Goal: Task Accomplishment & Management: Manage account settings

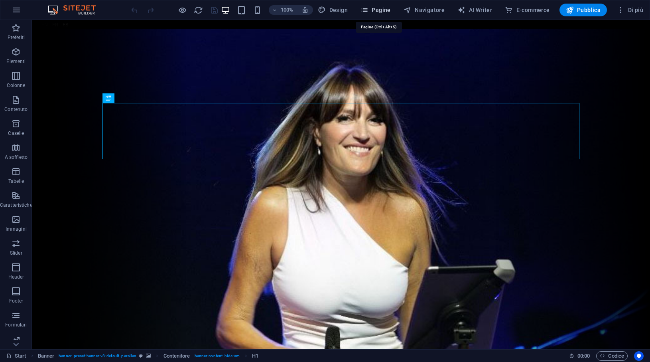
click at [382, 5] on button "Pagine" at bounding box center [375, 10] width 37 height 13
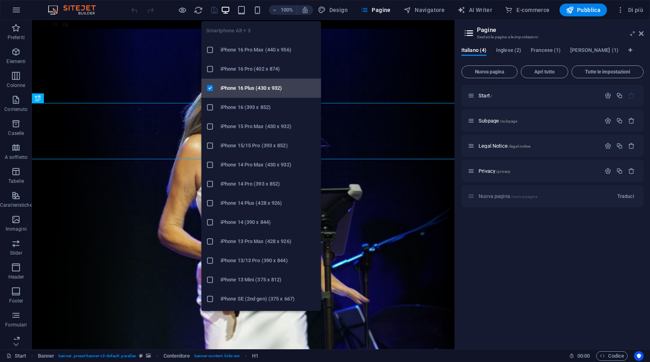
click at [229, 87] on h6 "iPhone 16 Plus (430 x 932)" at bounding box center [269, 88] width 96 height 10
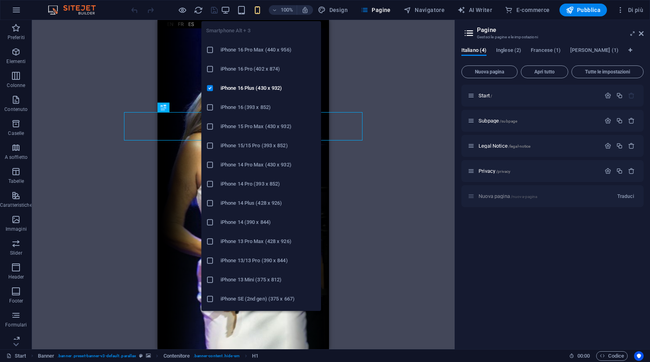
click at [252, 110] on h6 "iPhone 16 (393 x 852)" at bounding box center [269, 108] width 96 height 10
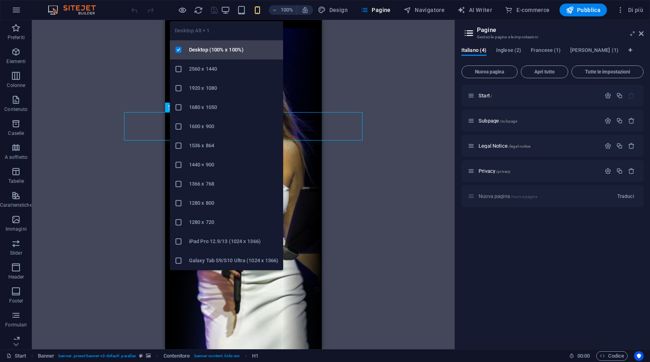
click at [212, 53] on h6 "Desktop (100% x 100%)" at bounding box center [233, 50] width 89 height 10
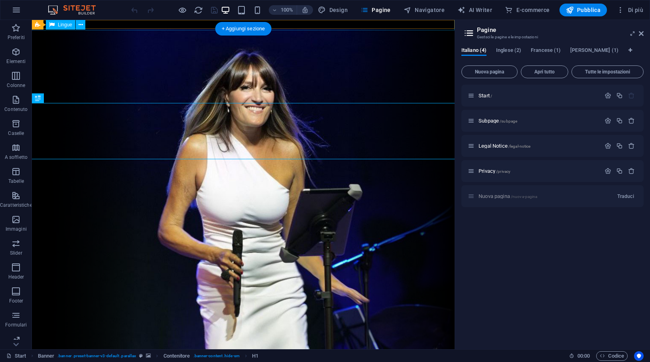
click at [115, 24] on div "Italiano English Français Español" at bounding box center [243, 24] width 426 height 12
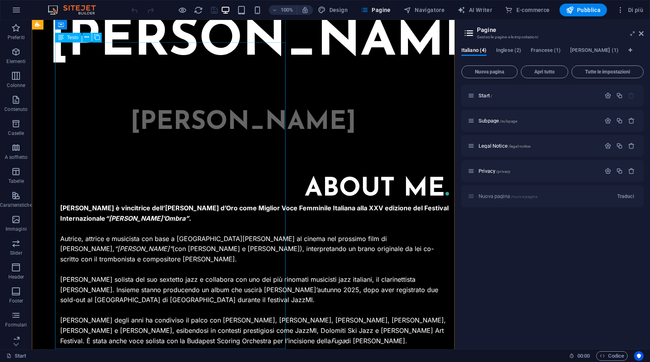
scroll to position [349, 0]
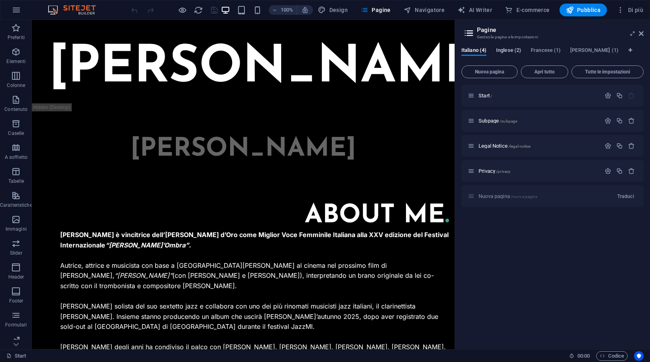
click at [508, 51] on span "Inglese (2)" at bounding box center [508, 50] width 25 height 11
click at [545, 51] on span "Francese (1)" at bounding box center [546, 50] width 30 height 11
click at [516, 51] on span "Inglese (2)" at bounding box center [508, 50] width 25 height 11
click at [545, 50] on span "Francese (1)" at bounding box center [546, 50] width 30 height 11
click at [512, 51] on span "Inglese (2)" at bounding box center [508, 50] width 25 height 11
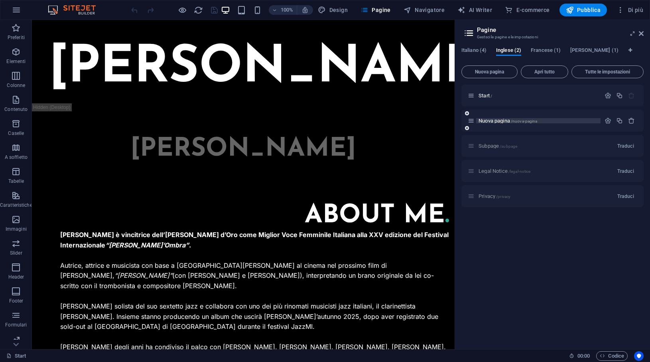
click at [506, 119] on span "Nuova pagina /nuova-pagina" at bounding box center [508, 121] width 59 height 6
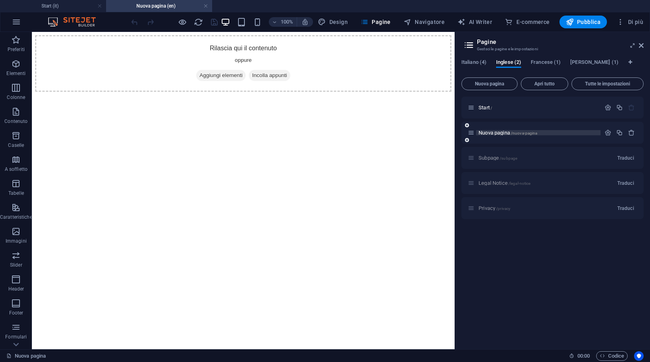
scroll to position [0, 0]
click at [492, 110] on span "/" at bounding box center [492, 108] width 2 height 4
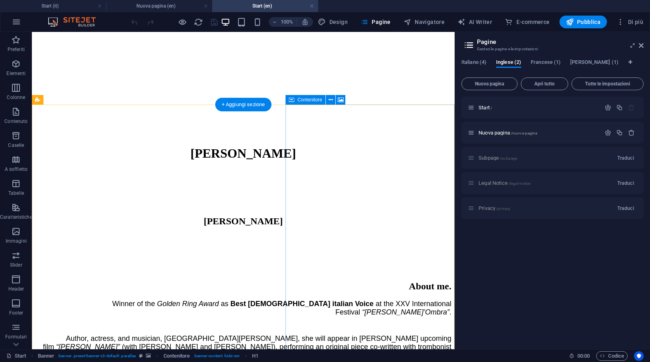
scroll to position [254, 0]
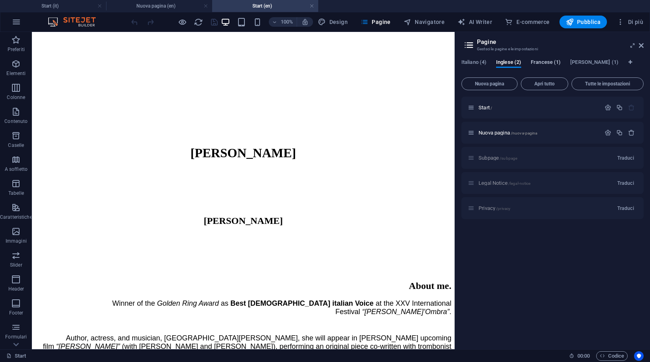
click at [543, 61] on span "Francese (1)" at bounding box center [546, 62] width 30 height 11
click at [482, 108] on span "Start /" at bounding box center [486, 108] width 14 height 6
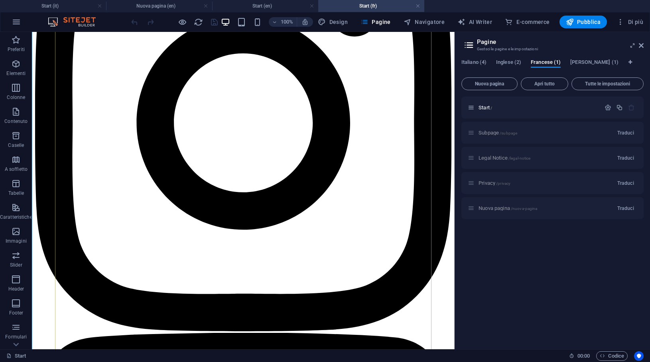
scroll to position [1014, 0]
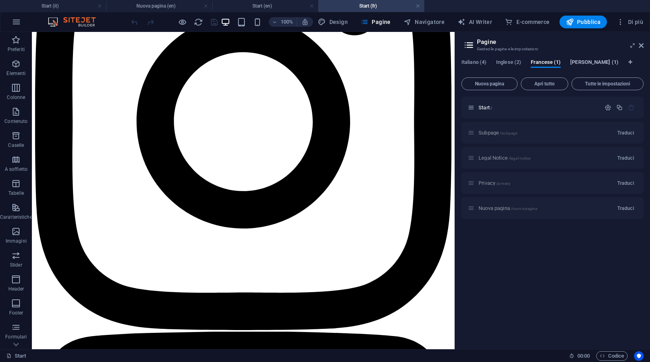
click at [576, 60] on span "Spagnolo (1)" at bounding box center [595, 62] width 48 height 11
click at [582, 27] on button "Pubblica" at bounding box center [584, 22] width 48 height 13
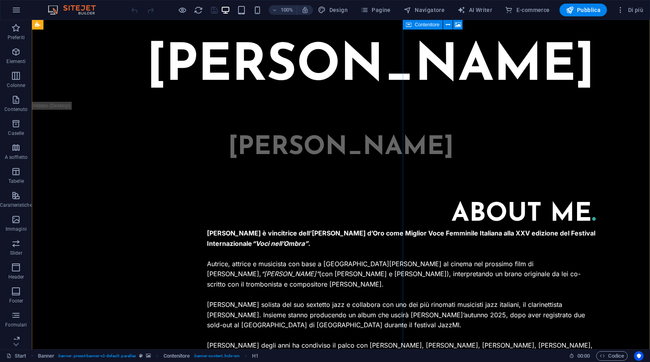
scroll to position [349, 0]
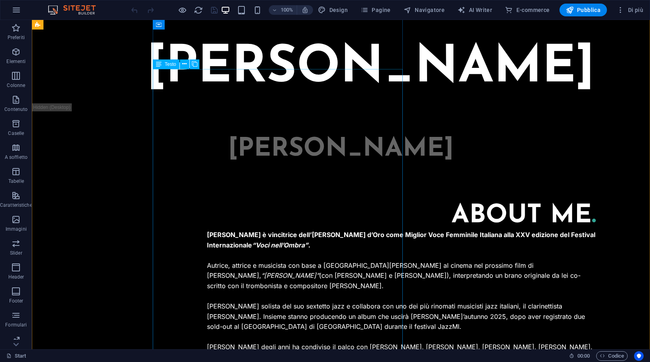
click at [344, 230] on div "[PERSON_NAME] è vincitrice dell’[PERSON_NAME] d’Oro come Miglior Voce Femminile…" at bounding box center [401, 347] width 389 height 235
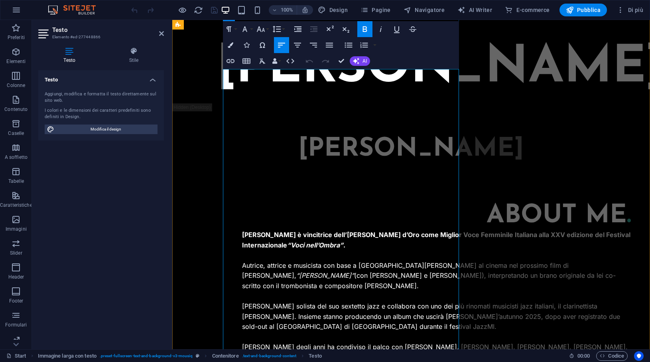
click at [296, 271] on em "“[PERSON_NAME]”" at bounding box center [325, 275] width 58 height 8
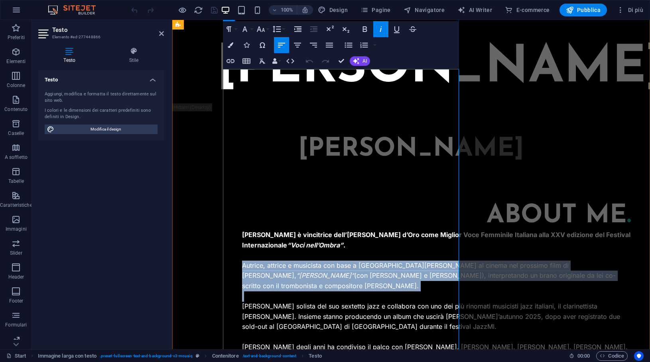
click at [296, 271] on em "“[PERSON_NAME]”" at bounding box center [325, 275] width 58 height 8
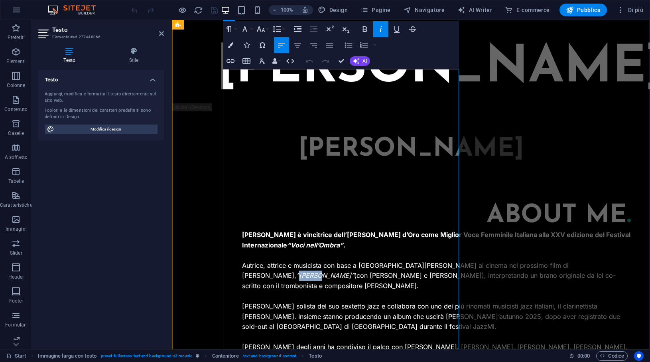
click at [296, 271] on em "“[PERSON_NAME]”" at bounding box center [325, 275] width 58 height 8
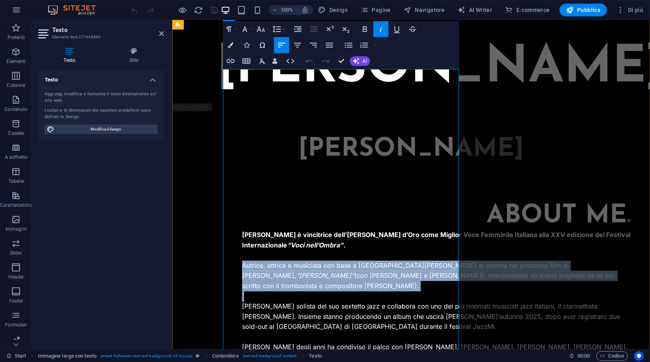
click at [296, 271] on em "“[PERSON_NAME]”" at bounding box center [325, 275] width 58 height 8
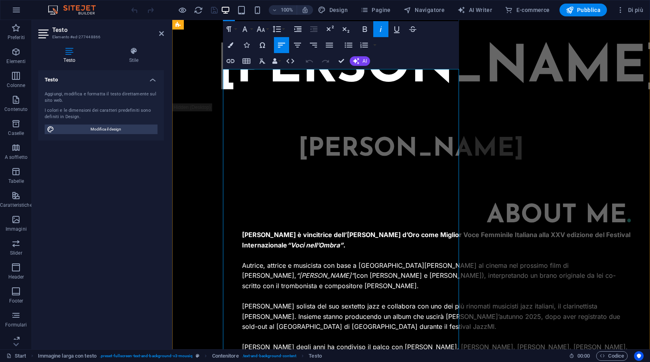
click at [296, 271] on em "“[PERSON_NAME]”" at bounding box center [325, 275] width 58 height 8
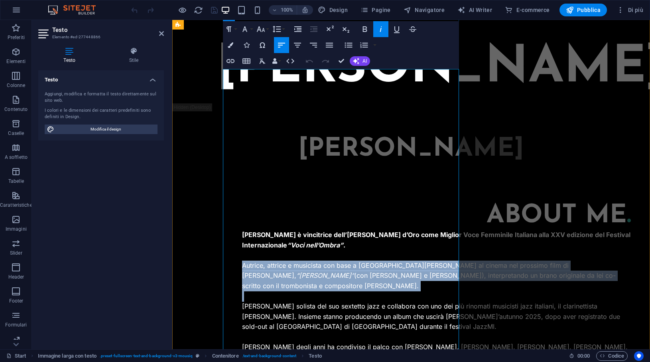
click at [296, 271] on em "“[PERSON_NAME]”" at bounding box center [325, 275] width 58 height 8
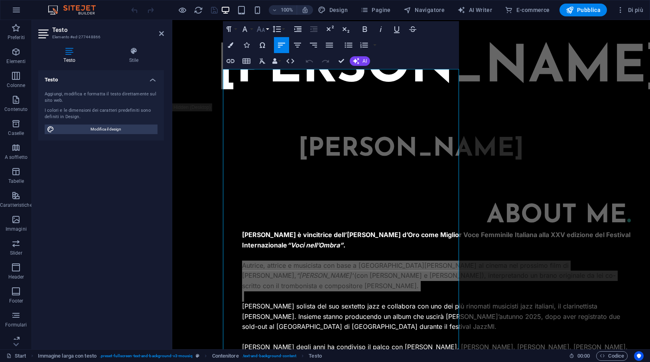
click at [268, 31] on button "Font Size" at bounding box center [262, 29] width 15 height 16
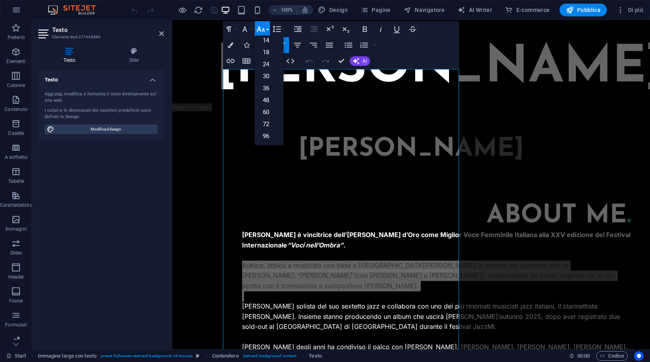
scroll to position [0, 0]
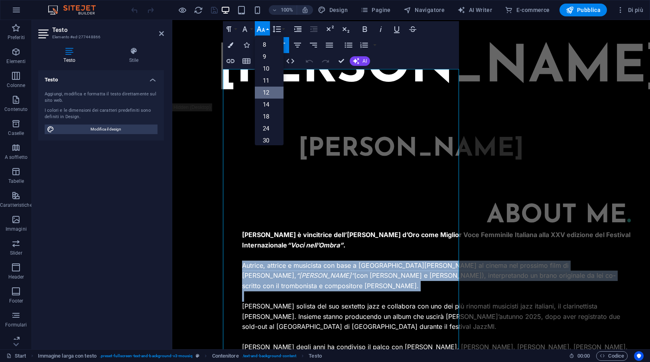
click at [270, 93] on link "12" at bounding box center [269, 93] width 29 height 12
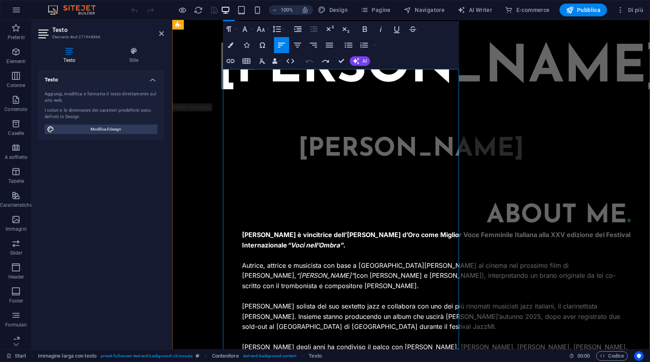
click at [253, 231] on strong "[PERSON_NAME] è vincitrice dell’[PERSON_NAME] d’Oro come Miglior Voce Femminile…" at bounding box center [436, 240] width 389 height 18
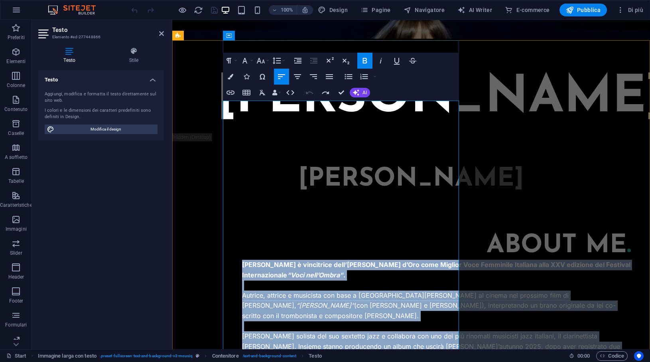
scroll to position [316, 0]
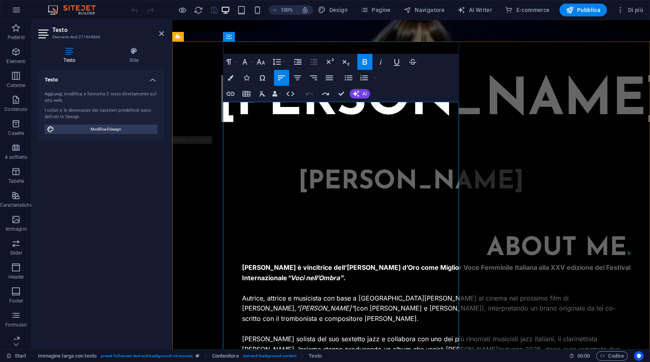
click at [296, 304] on em "“[PERSON_NAME]”" at bounding box center [325, 308] width 58 height 8
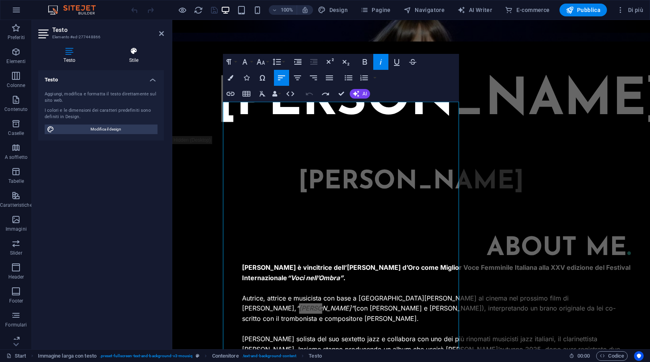
click at [136, 59] on h4 "Stile" at bounding box center [134, 55] width 60 height 17
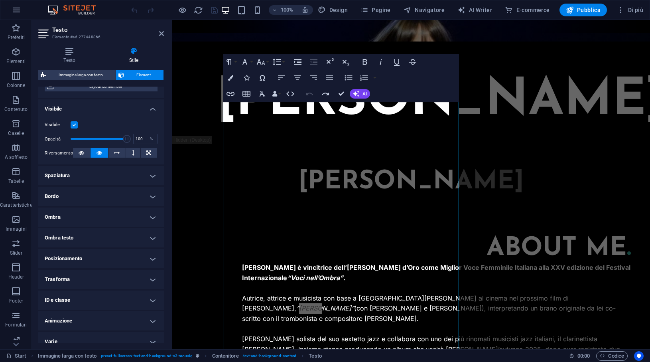
scroll to position [81, 0]
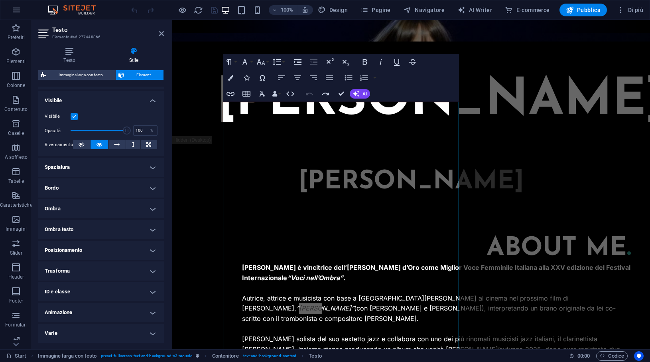
click at [126, 276] on h4 "Trasforma" at bounding box center [101, 270] width 126 height 19
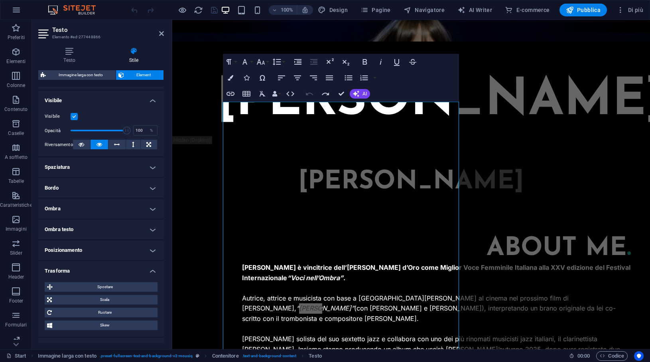
click at [126, 276] on div "Spostare Offset X 0 px rem % em vh vw Offset Y 0 px rem % em vh vw Scala Zoom 1…" at bounding box center [101, 306] width 126 height 61
click at [152, 270] on h4 "Trasforma" at bounding box center [101, 268] width 126 height 14
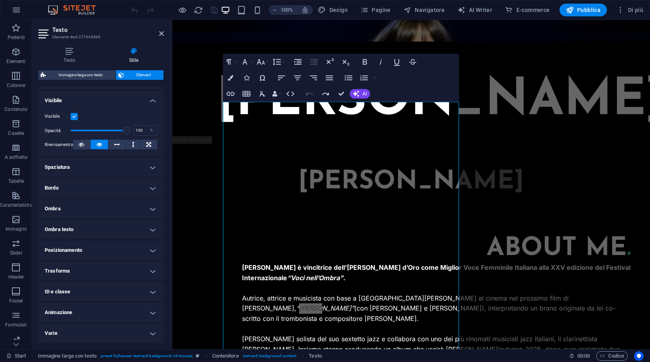
click at [154, 332] on h4 "Varie" at bounding box center [101, 333] width 126 height 19
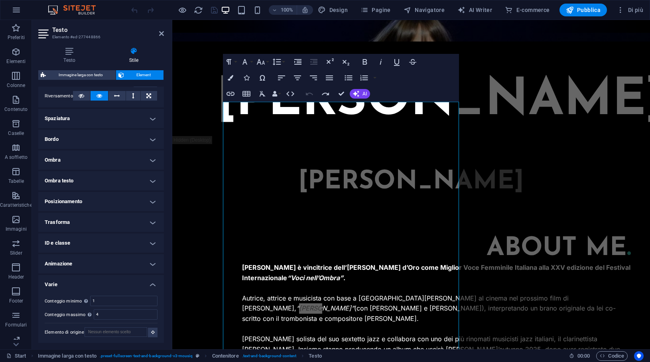
scroll to position [130, 0]
click at [152, 280] on h4 "Varie" at bounding box center [101, 281] width 126 height 14
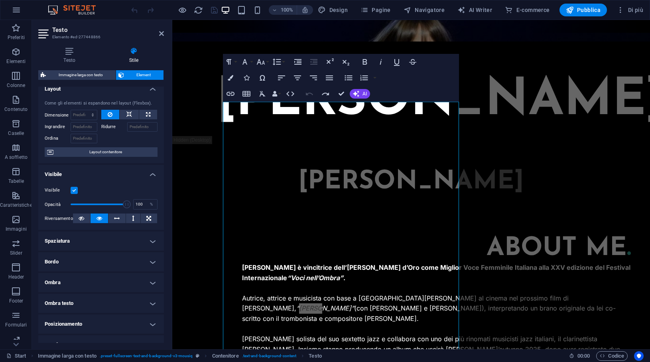
scroll to position [0, 0]
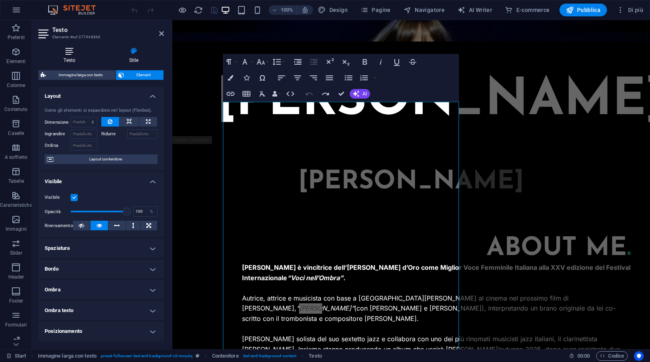
click at [72, 56] on h4 "Testo" at bounding box center [71, 55] width 66 height 17
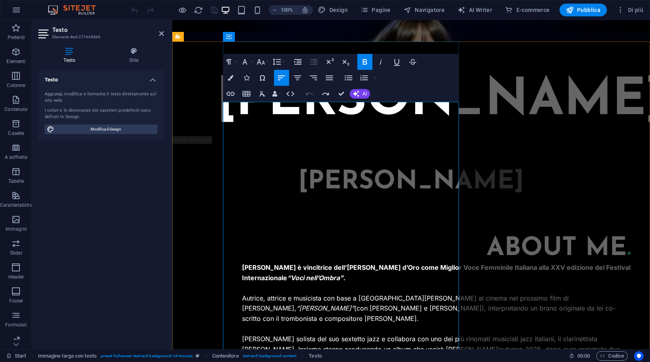
click at [247, 263] on strong "[PERSON_NAME] è vincitrice dell’[PERSON_NAME] d’Oro come Miglior Voce Femminile…" at bounding box center [436, 272] width 389 height 18
click at [245, 293] on p "Autrice, attrice e musicista con base a [GEOGRAPHIC_DATA][PERSON_NAME] al cinem…" at bounding box center [436, 308] width 389 height 31
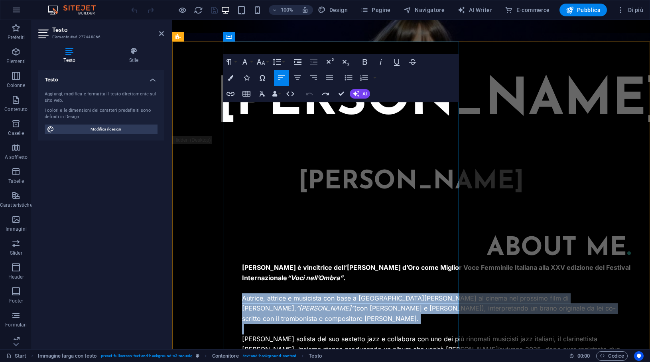
click at [245, 293] on p "Autrice, attrice e musicista con base a [GEOGRAPHIC_DATA][PERSON_NAME] al cinem…" at bounding box center [436, 308] width 389 height 31
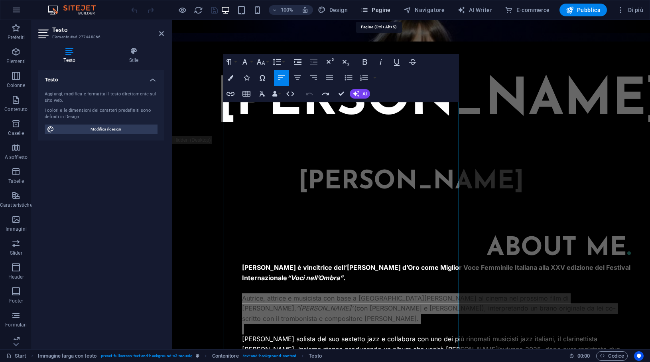
click at [375, 12] on span "Pagine" at bounding box center [376, 10] width 30 height 8
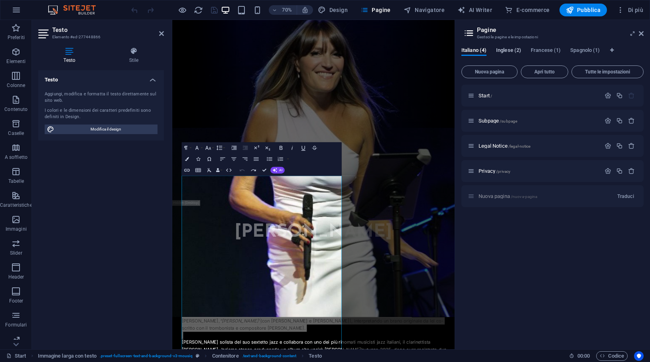
click at [511, 51] on span "Inglese (2)" at bounding box center [508, 50] width 25 height 11
click at [486, 93] on span "Start /" at bounding box center [486, 96] width 14 height 6
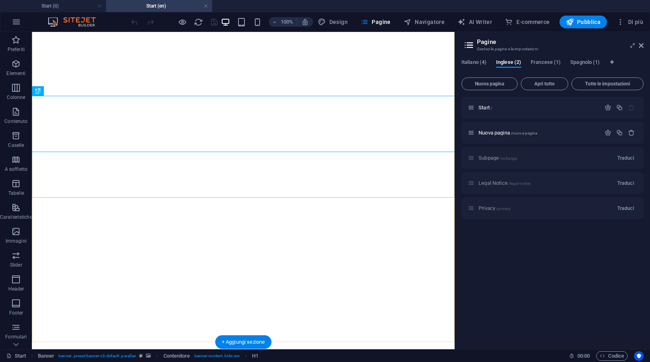
scroll to position [24, 0]
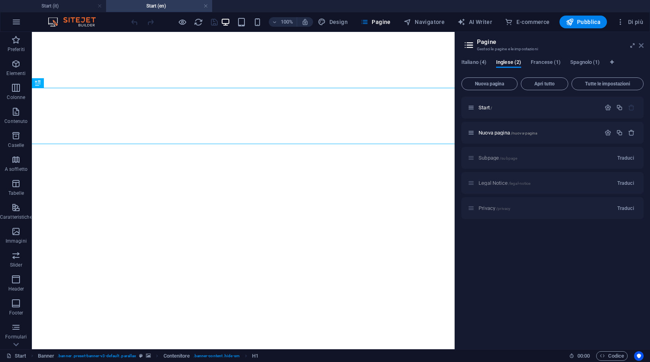
click at [641, 47] on icon at bounding box center [641, 45] width 5 height 6
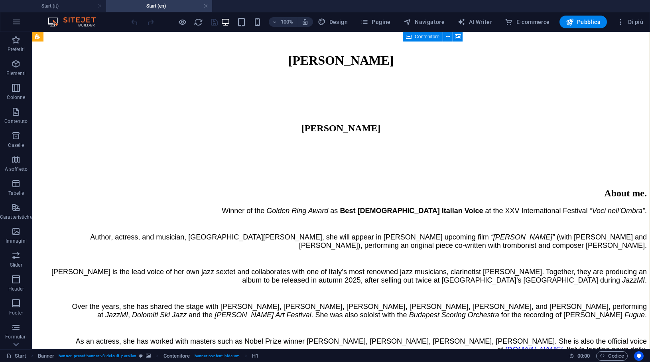
scroll to position [345, 0]
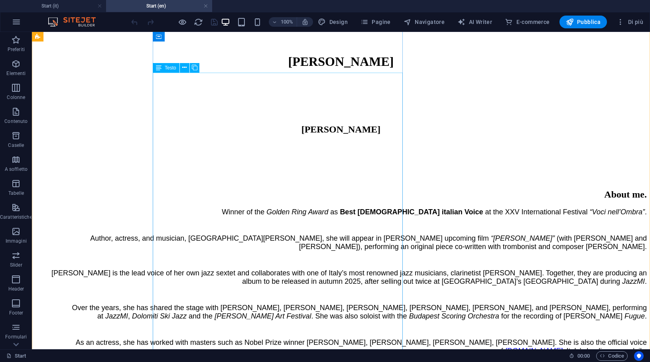
click at [320, 208] on div "Winner of the Golden Ring Award as Best [DEMOGRAPHIC_DATA] italian Voice at the…" at bounding box center [341, 312] width 612 height 209
click at [184, 68] on icon at bounding box center [184, 67] width 4 height 8
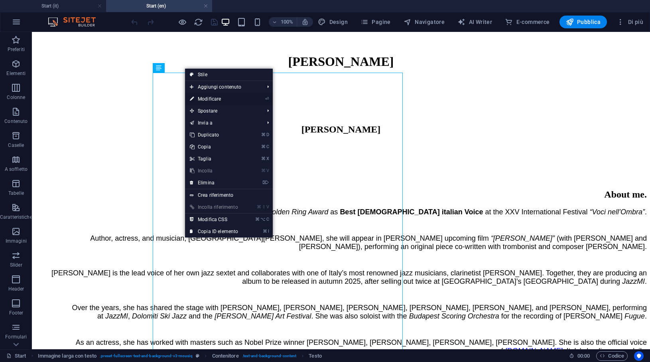
click at [198, 95] on link "⏎ Modificare" at bounding box center [214, 99] width 58 height 12
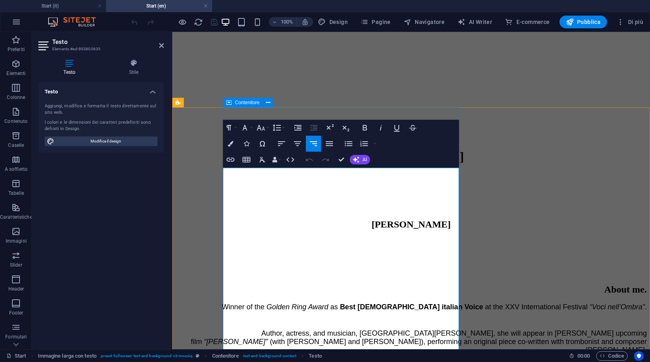
scroll to position [249, 0]
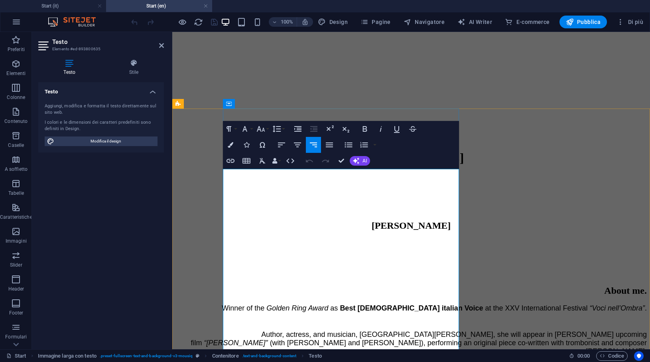
click at [314, 304] on em "Golden Ring Award" at bounding box center [298, 308] width 62 height 8
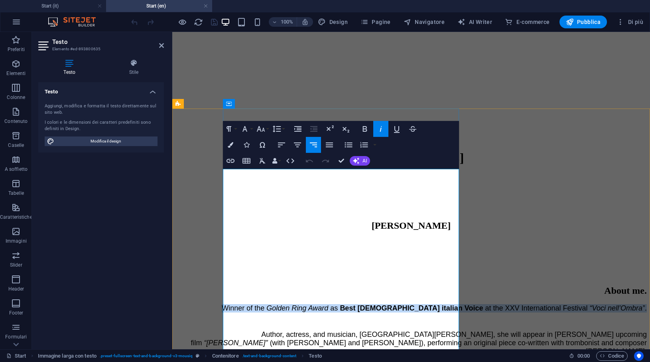
click at [314, 304] on em "Golden Ring Award" at bounding box center [298, 308] width 62 height 8
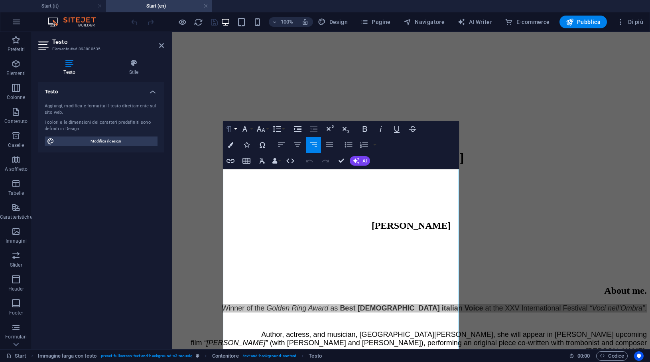
click at [234, 131] on button "Paragraph Format" at bounding box center [230, 129] width 15 height 16
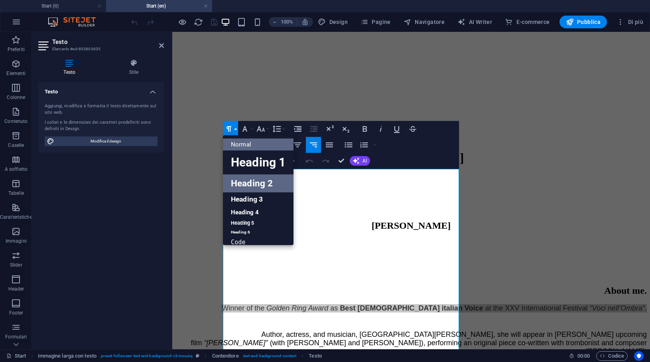
scroll to position [6, 0]
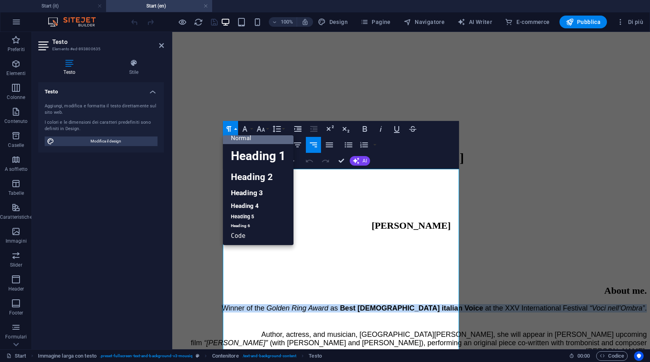
click at [243, 140] on link "Normal" at bounding box center [258, 138] width 71 height 12
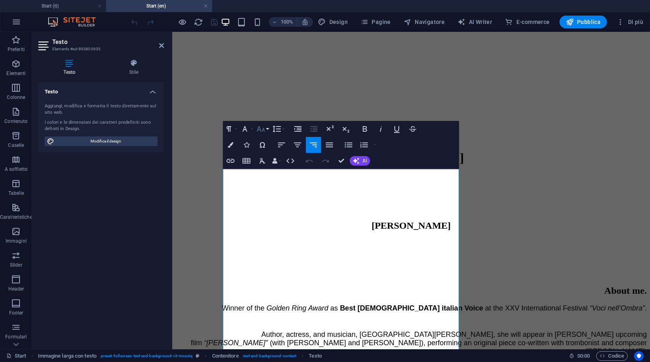
click at [267, 130] on button "Font Size" at bounding box center [262, 129] width 15 height 16
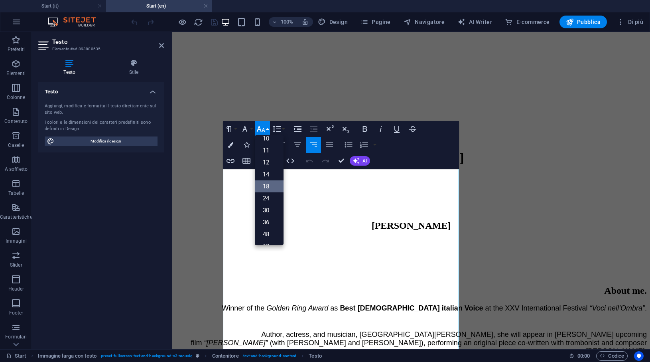
scroll to position [0, 0]
click at [274, 201] on link "14" at bounding box center [269, 204] width 29 height 12
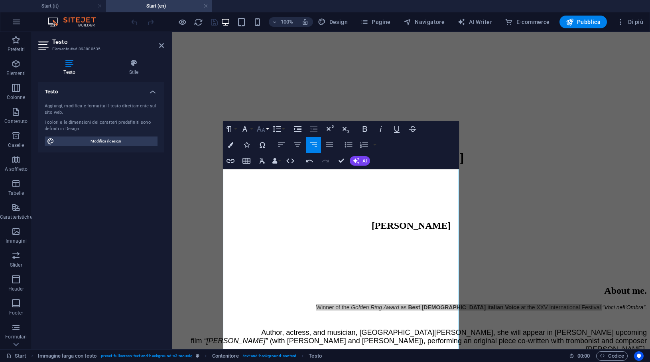
click at [264, 128] on icon "button" at bounding box center [261, 129] width 10 height 10
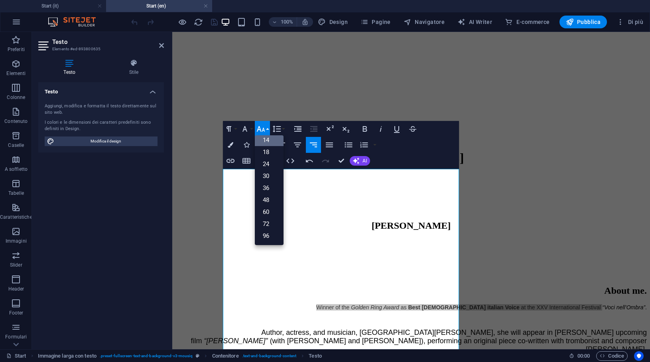
scroll to position [64, 0]
click at [264, 128] on icon "button" at bounding box center [261, 129] width 10 height 10
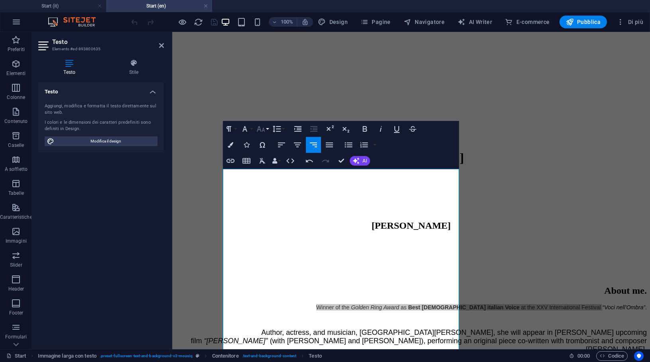
click at [267, 129] on button "Font Size" at bounding box center [262, 129] width 15 height 16
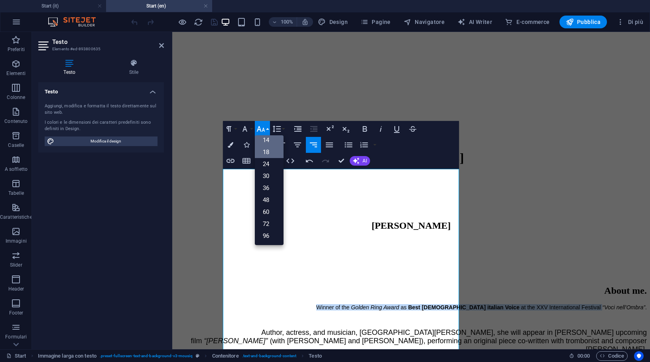
click at [270, 154] on link "18" at bounding box center [269, 152] width 29 height 12
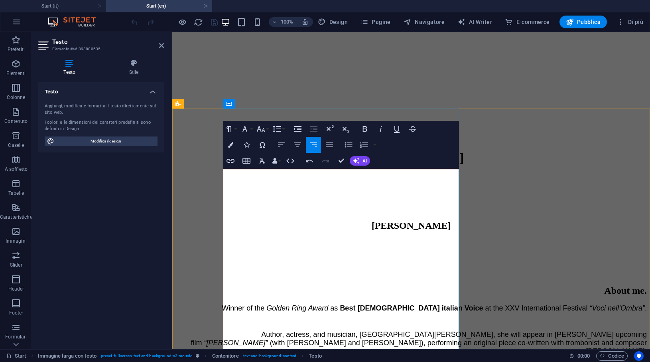
click at [267, 330] on span "Author, actress, and musician, [GEOGRAPHIC_DATA][PERSON_NAME], she will appear …" at bounding box center [419, 338] width 456 height 16
click at [280, 304] on em "Golden Ring Award" at bounding box center [298, 308] width 62 height 8
click at [317, 304] on em "Golden Ring Award" at bounding box center [298, 308] width 62 height 8
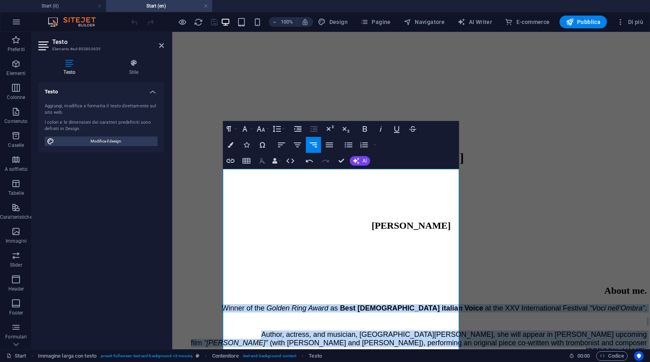
click at [261, 160] on icon "button" at bounding box center [263, 161] width 6 height 6
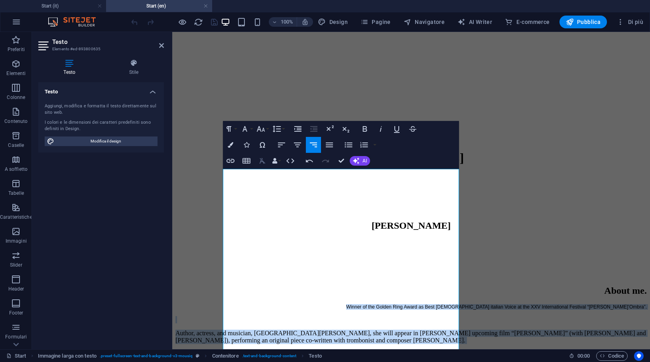
click at [264, 162] on icon "button" at bounding box center [263, 161] width 6 height 6
click at [306, 163] on icon "button" at bounding box center [310, 161] width 10 height 10
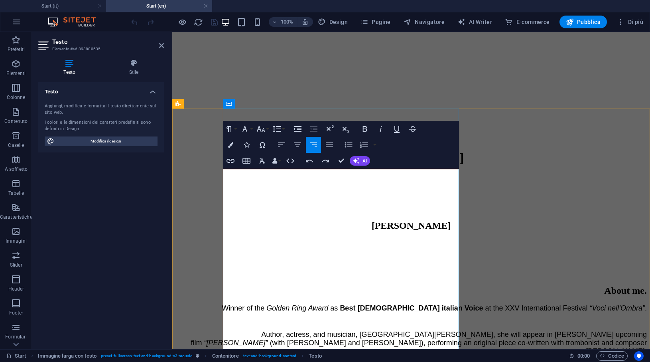
click at [272, 317] on p at bounding box center [412, 321] width 472 height 8
click at [265, 163] on icon "button" at bounding box center [263, 161] width 10 height 10
click at [265, 304] on span "Winner of the" at bounding box center [243, 308] width 43 height 8
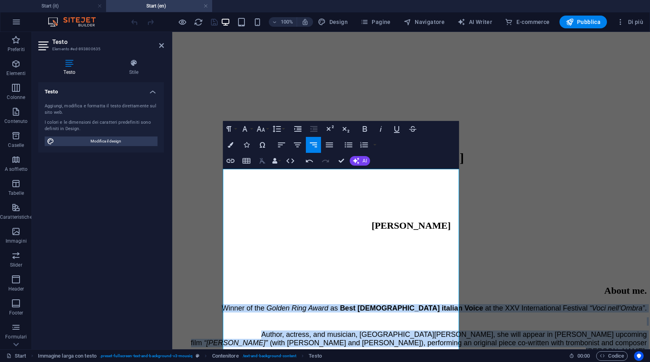
click at [261, 162] on icon "button" at bounding box center [263, 161] width 6 height 6
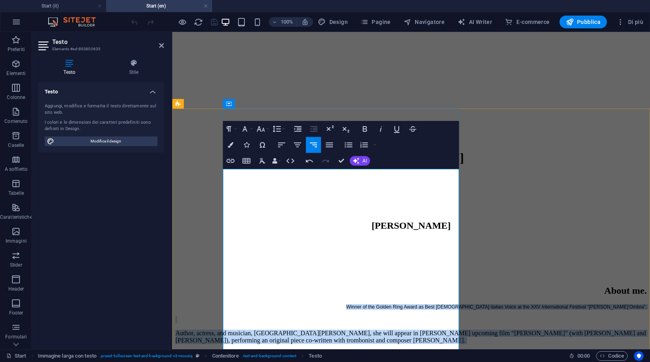
click at [274, 304] on p "Winner of the Golden Ring Award as Best [DEMOGRAPHIC_DATA] italian Voice at the…" at bounding box center [412, 307] width 472 height 6
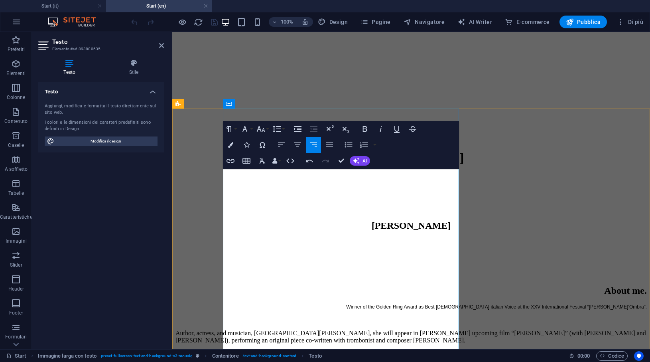
click at [274, 304] on p "Winner of the Golden Ring Award as Best [DEMOGRAPHIC_DATA] italian Voice at the…" at bounding box center [412, 307] width 472 height 6
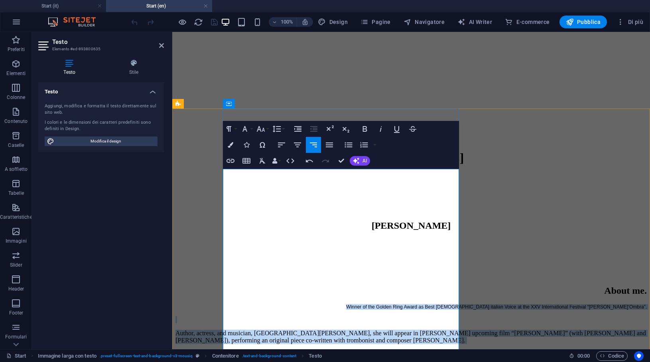
click at [257, 316] on p "​" at bounding box center [412, 319] width 472 height 7
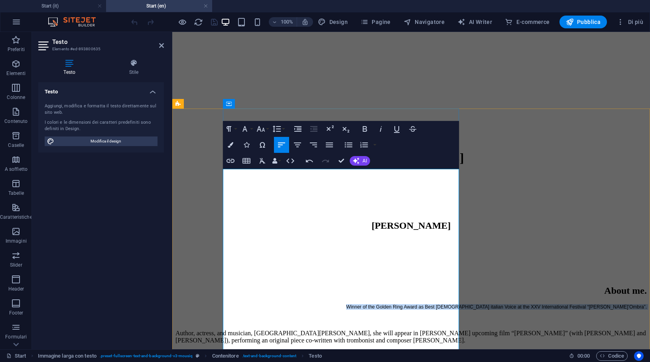
drag, startPoint x: 243, startPoint y: 174, endPoint x: 280, endPoint y: 193, distance: 41.8
click at [263, 162] on icon "button" at bounding box center [263, 161] width 10 height 10
click at [314, 150] on button "Align Right" at bounding box center [313, 145] width 15 height 16
click at [284, 147] on icon "button" at bounding box center [282, 145] width 10 height 10
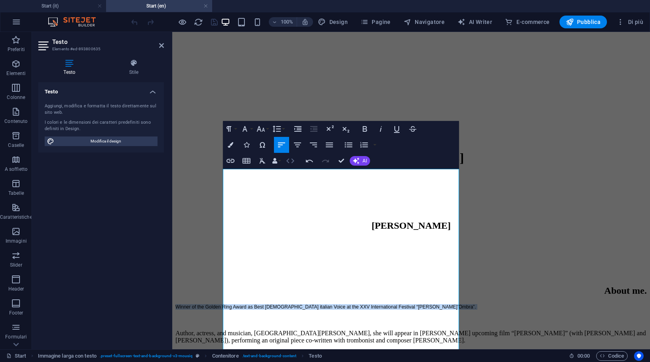
click at [290, 156] on icon "button" at bounding box center [291, 161] width 10 height 10
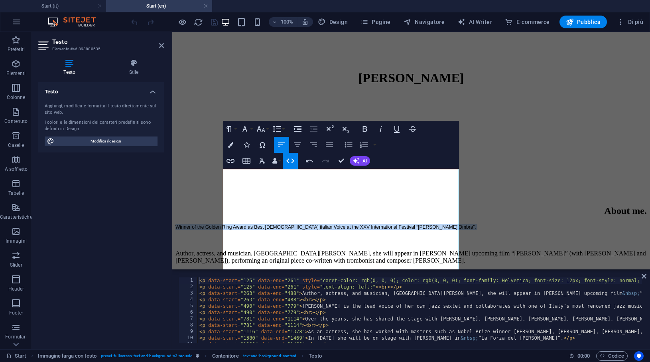
scroll to position [170, 0]
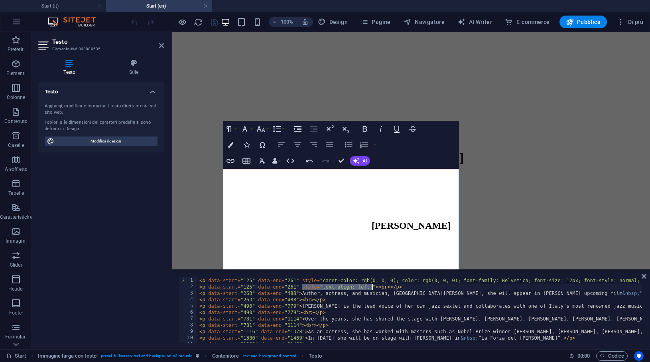
drag, startPoint x: 301, startPoint y: 288, endPoint x: 371, endPoint y: 286, distance: 69.8
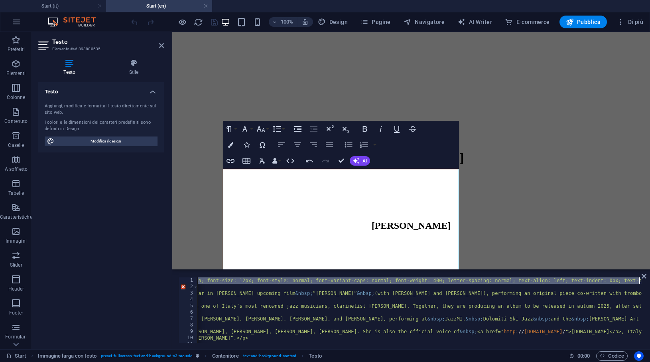
scroll to position [0, 330]
drag, startPoint x: 302, startPoint y: 281, endPoint x: 639, endPoint y: 280, distance: 336.7
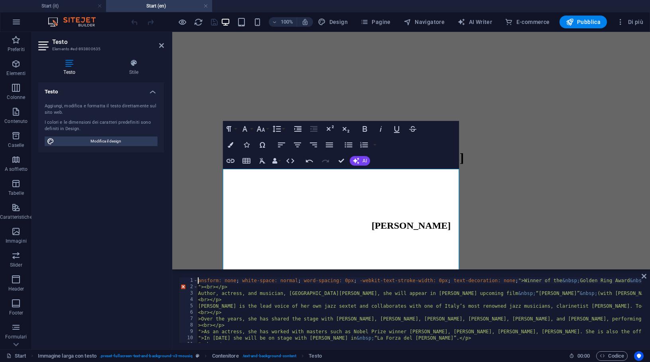
scroll to position [0, 104]
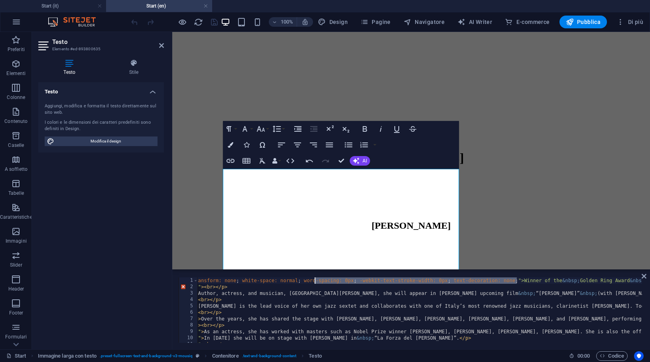
drag, startPoint x: 517, startPoint y: 282, endPoint x: 314, endPoint y: 284, distance: 202.3
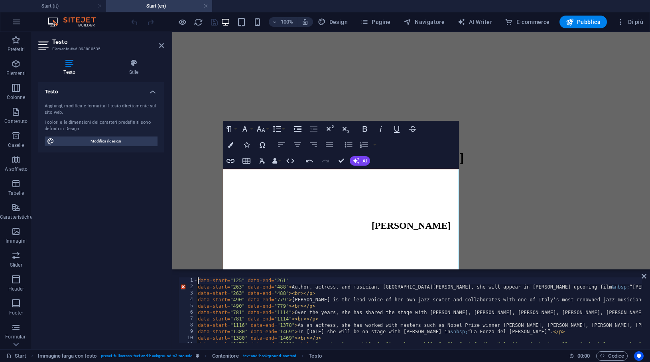
scroll to position [0, 0]
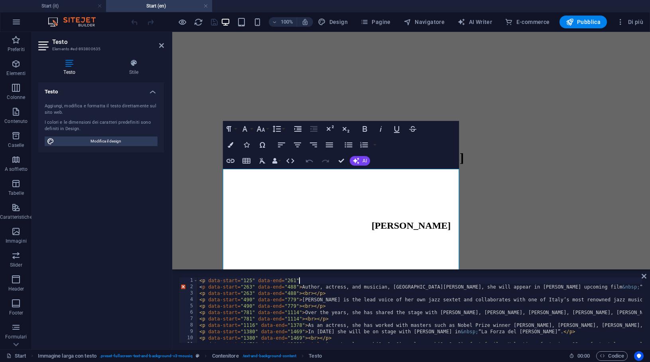
click at [308, 163] on icon "button" at bounding box center [310, 161] width 10 height 10
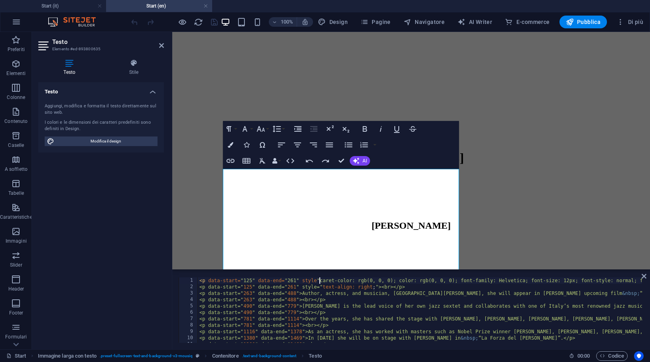
scroll to position [0, 10]
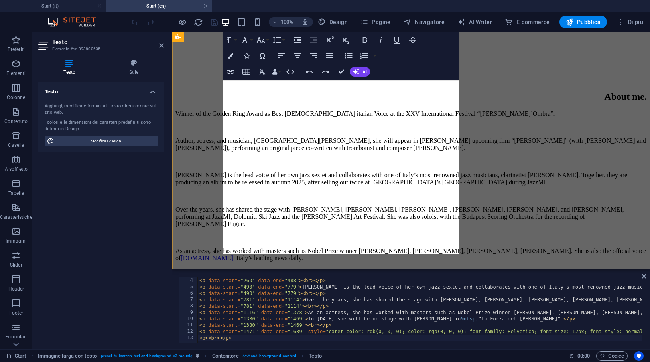
scroll to position [365, 0]
drag, startPoint x: 328, startPoint y: 219, endPoint x: 380, endPoint y: 249, distance: 59.8
click at [380, 249] on div "Winner of the Golden Ring Award as Best [DEMOGRAPHIC_DATA] italian Voice at the…" at bounding box center [412, 211] width 472 height 204
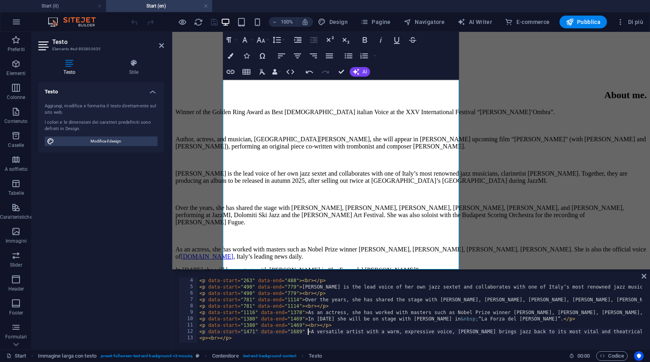
type textarea "<p data-start="1471" data-end="1689">A versatile artist with a warm, expressive…"
click at [288, 72] on icon "button" at bounding box center [290, 71] width 8 height 5
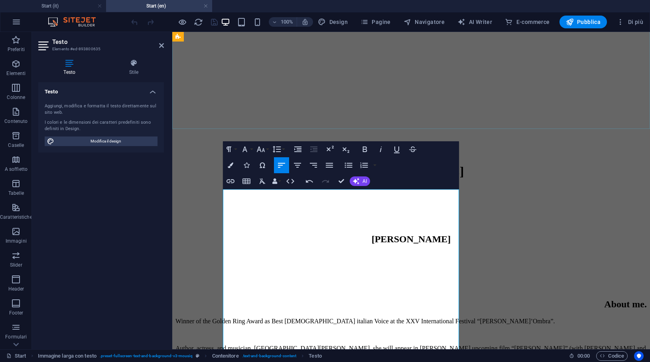
scroll to position [261, 0]
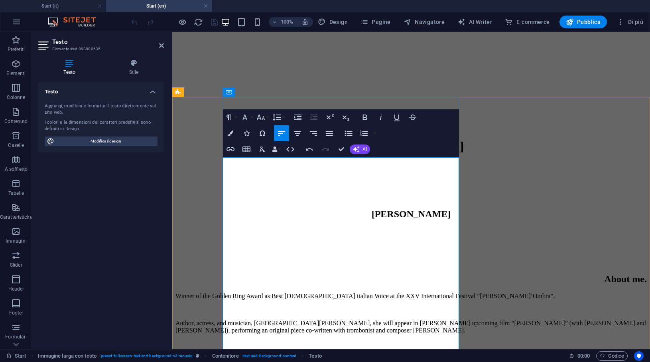
click at [241, 320] on p "Author, actress, and musician, [GEOGRAPHIC_DATA][PERSON_NAME], she will appear …" at bounding box center [412, 327] width 472 height 14
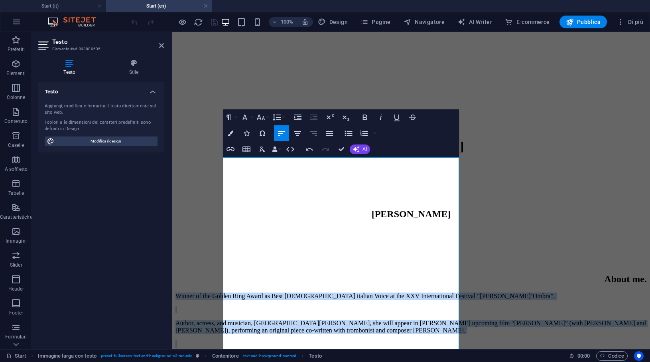
click at [313, 132] on icon "button" at bounding box center [314, 133] width 10 height 10
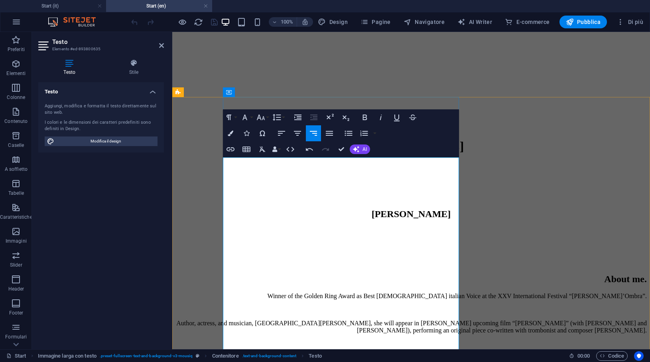
click at [347, 292] on p "Winner of the Golden Ring Award as Best [DEMOGRAPHIC_DATA] italian Voice at the…" at bounding box center [412, 295] width 472 height 7
drag, startPoint x: 241, startPoint y: 162, endPoint x: 459, endPoint y: 175, distance: 218.6
click at [459, 292] on p "Winner of the Golden Ring Award as Best [DEMOGRAPHIC_DATA] italian Voice at the…" at bounding box center [412, 295] width 472 height 7
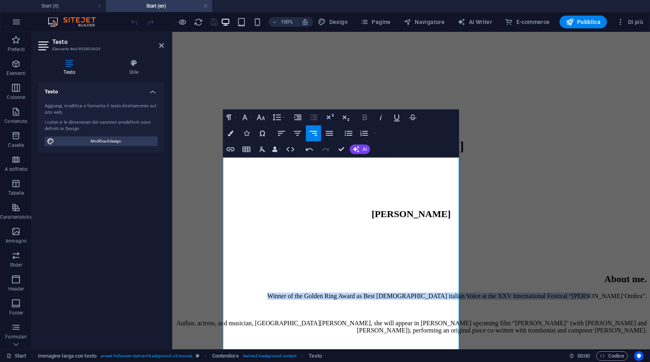
click at [364, 115] on icon "button" at bounding box center [365, 118] width 4 height 6
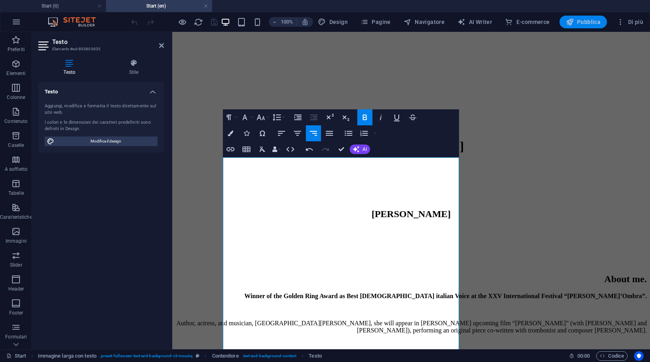
click at [578, 18] on span "Pubblica" at bounding box center [583, 22] width 35 height 8
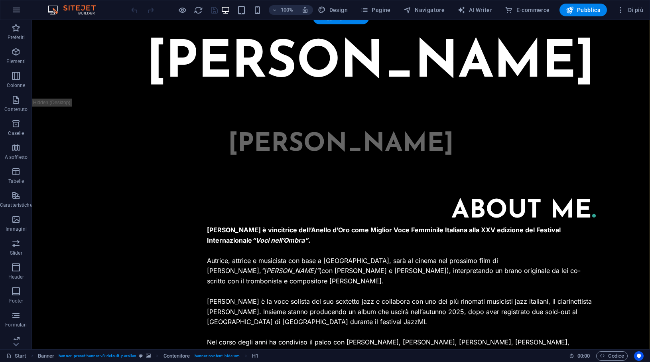
scroll to position [359, 0]
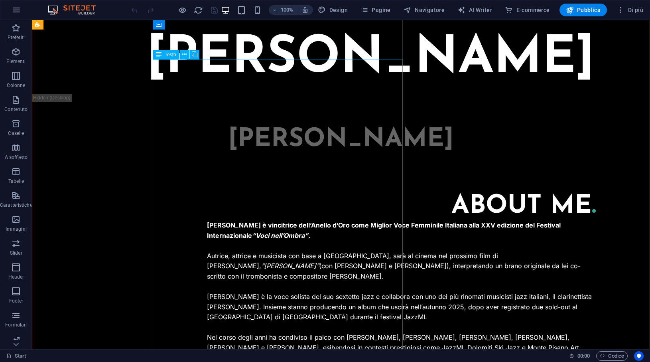
click at [344, 220] on div "[PERSON_NAME] è vincitrice dell’[PERSON_NAME] d’Oro come Miglior Voce Femminile…" at bounding box center [401, 337] width 389 height 235
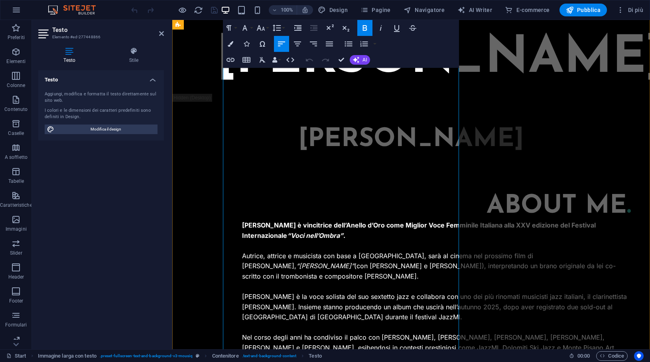
click at [344, 251] on p "Autrice, attrice e musicista con base a [GEOGRAPHIC_DATA][PERSON_NAME] al cinem…" at bounding box center [436, 266] width 389 height 31
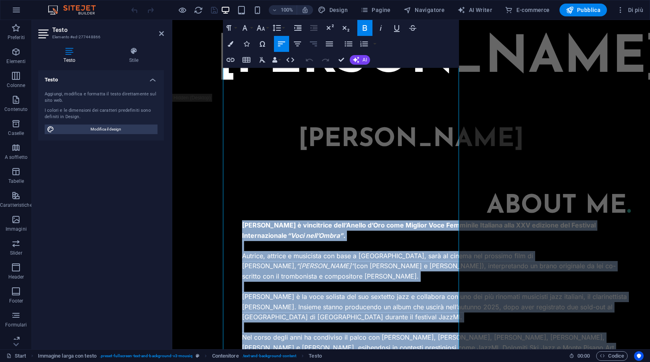
click at [316, 46] on icon "button" at bounding box center [314, 44] width 10 height 10
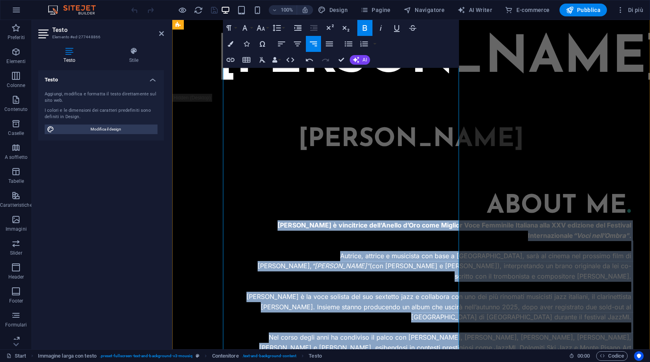
click at [318, 251] on p "Autrice, attrice e musicista con base a [GEOGRAPHIC_DATA][PERSON_NAME] al cinem…" at bounding box center [436, 266] width 389 height 31
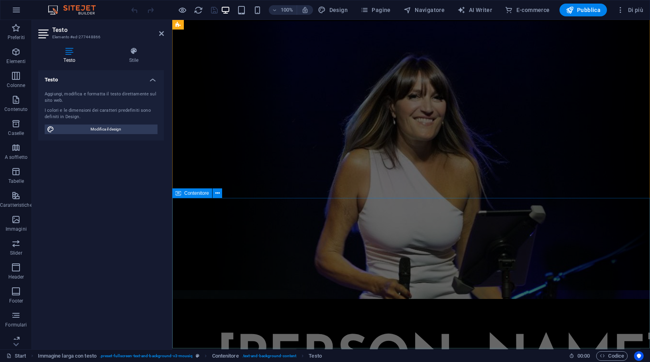
scroll to position [0, 0]
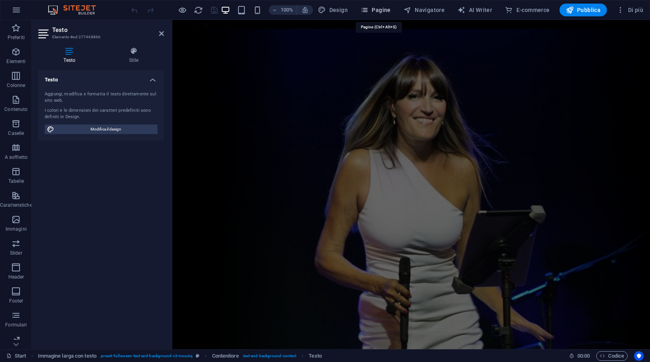
click at [388, 8] on span "Pagine" at bounding box center [376, 10] width 30 height 8
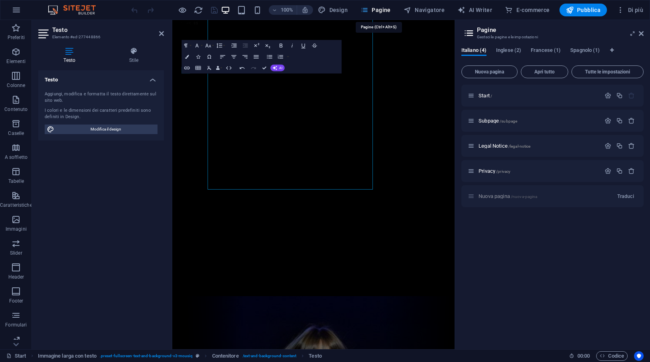
scroll to position [462, 0]
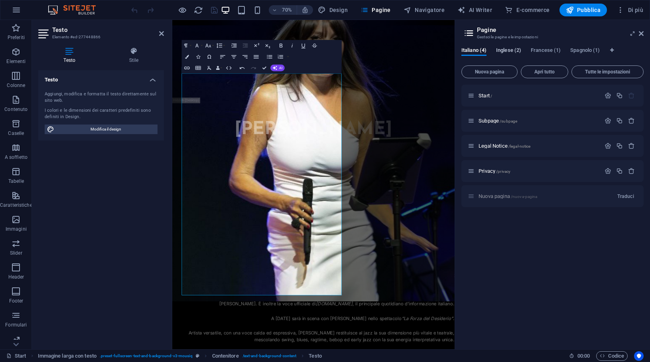
click at [509, 54] on span "Inglese (2)" at bounding box center [508, 50] width 25 height 11
click at [502, 94] on p "Start /" at bounding box center [539, 95] width 120 height 5
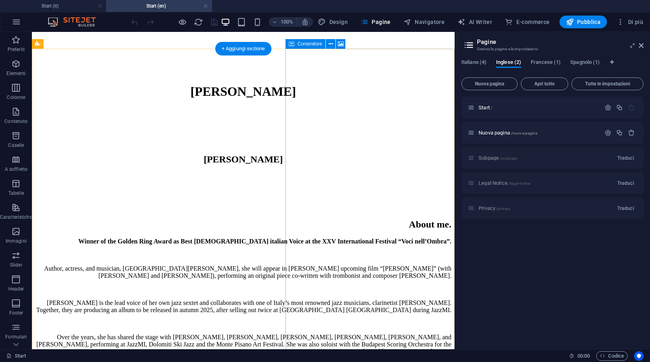
scroll to position [318, 0]
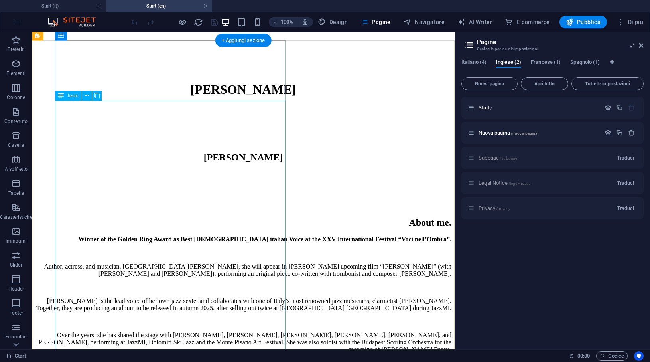
click at [241, 236] on div "Winner of the Golden Ring Award as Best Female italian Voice at the XXV Interna…" at bounding box center [243, 342] width 417 height 213
click at [237, 236] on div "Winner of the Golden Ring Award as Best Female italian Voice at the XXV Interna…" at bounding box center [243, 342] width 417 height 213
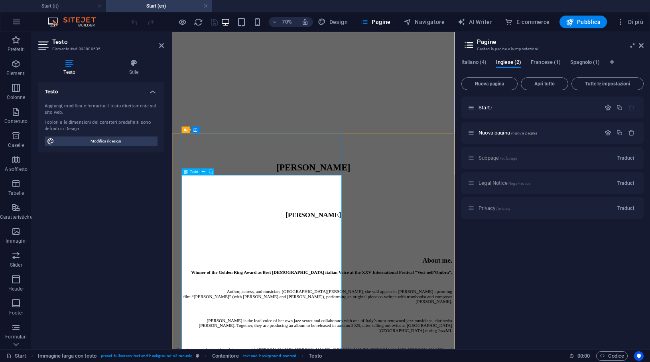
click at [642, 46] on icon at bounding box center [641, 45] width 5 height 6
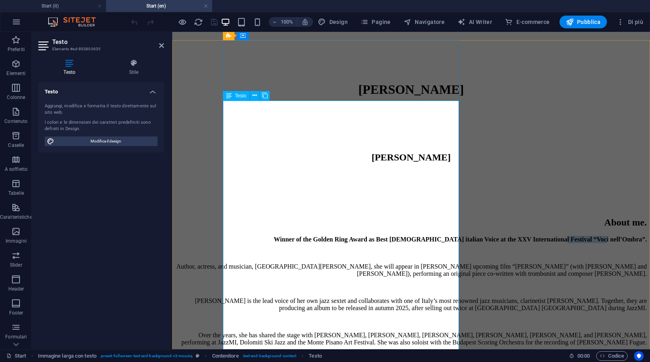
drag, startPoint x: 407, startPoint y: 117, endPoint x: 453, endPoint y: 120, distance: 45.9
click at [453, 236] on p "Winner of the Golden Ring Award as Best [DEMOGRAPHIC_DATA] italian Voice at the…" at bounding box center [412, 239] width 472 height 7
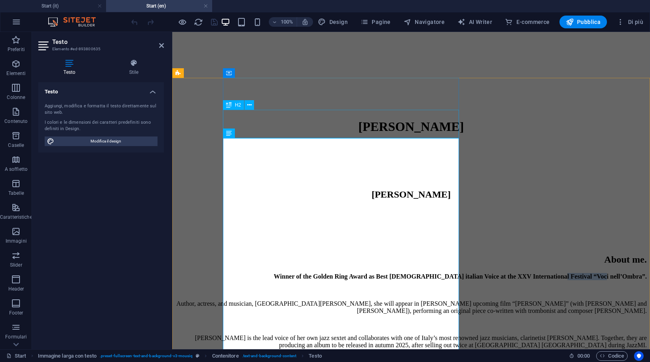
scroll to position [282, 0]
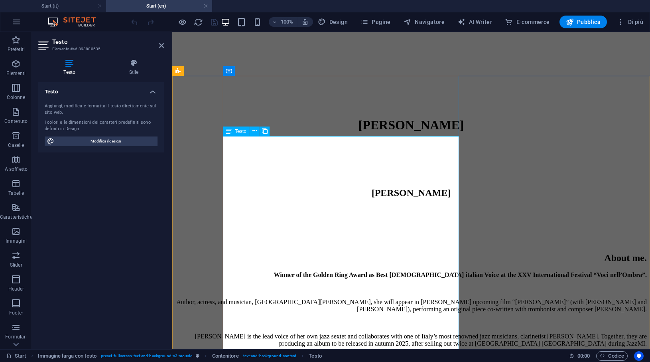
click at [306, 298] on p "Author, actress, and musician, [GEOGRAPHIC_DATA][PERSON_NAME], she will appear …" at bounding box center [412, 305] width 472 height 14
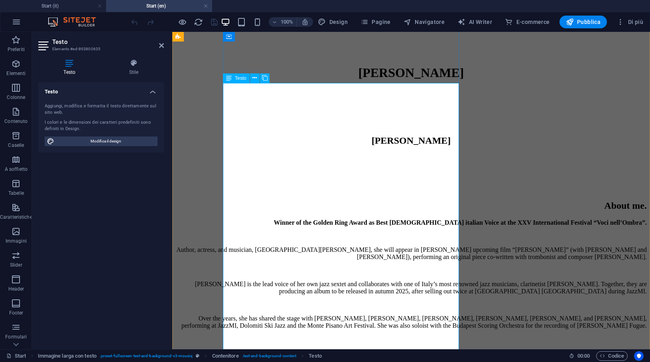
scroll to position [334, 0]
click at [329, 247] on p "Author, actress, and musician, [GEOGRAPHIC_DATA][PERSON_NAME], she will appear …" at bounding box center [412, 254] width 472 height 14
click at [352, 219] on strong "Winner of the Golden Ring Award as Best [DEMOGRAPHIC_DATA] italian Voice at the…" at bounding box center [460, 222] width 373 height 7
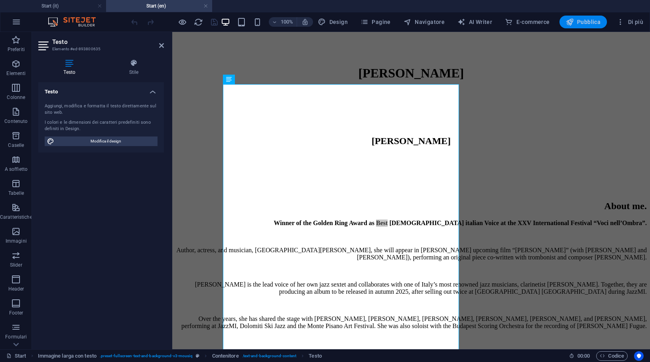
click at [597, 23] on span "Pubblica" at bounding box center [583, 22] width 35 height 8
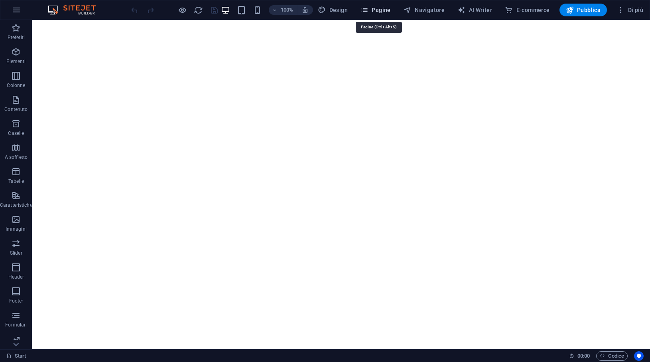
click at [381, 14] on span "Pagine" at bounding box center [376, 10] width 30 height 8
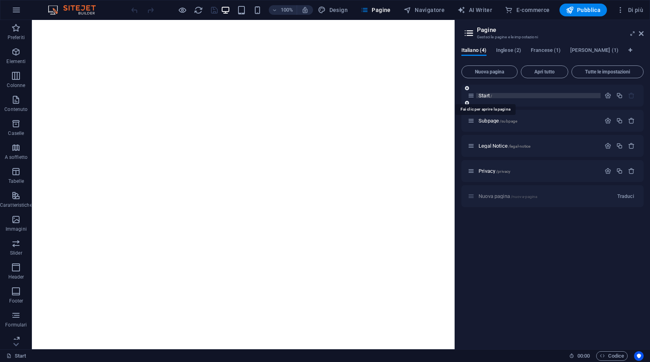
click at [485, 95] on span "Start /" at bounding box center [486, 96] width 14 height 6
click at [513, 53] on span "Inglese (2)" at bounding box center [508, 50] width 25 height 11
click at [490, 100] on div "Start /" at bounding box center [534, 95] width 133 height 9
click at [488, 95] on span "Start /" at bounding box center [486, 96] width 14 height 6
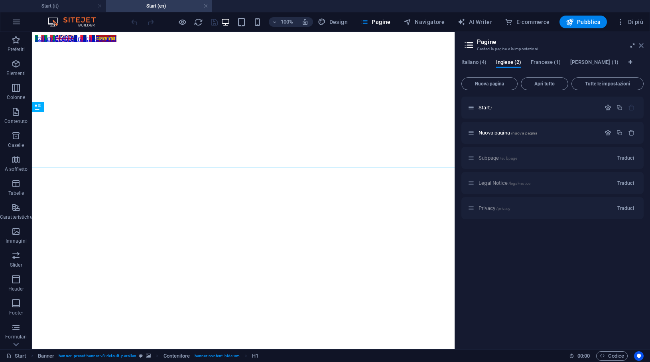
click at [642, 45] on icon at bounding box center [641, 45] width 5 height 6
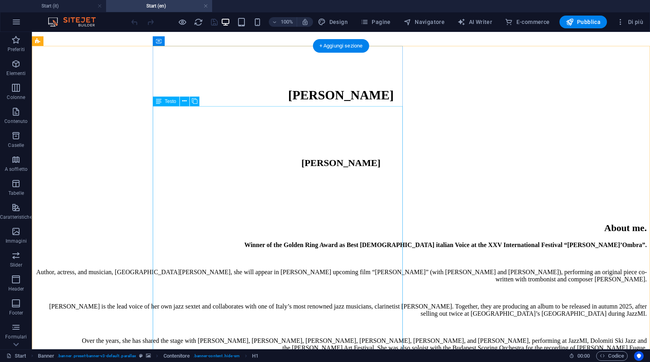
scroll to position [313, 0]
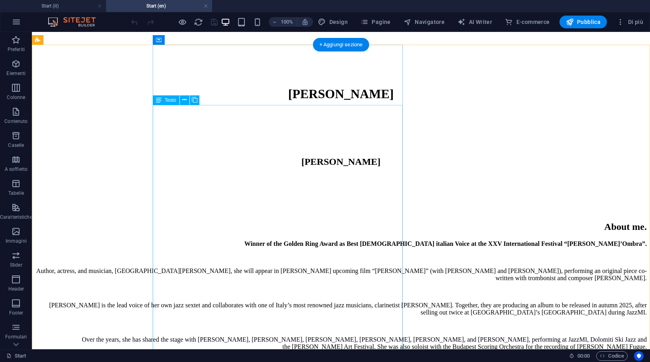
click at [318, 240] on div "Winner of the Golden Ring Award as Best Female italian Voice at the XXV Interna…" at bounding box center [341, 335] width 612 height 191
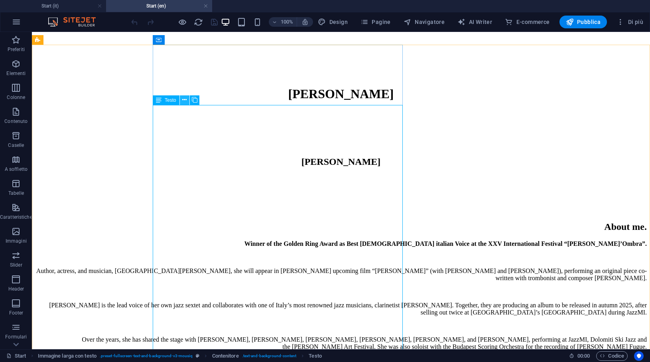
click at [183, 101] on icon at bounding box center [184, 100] width 4 height 8
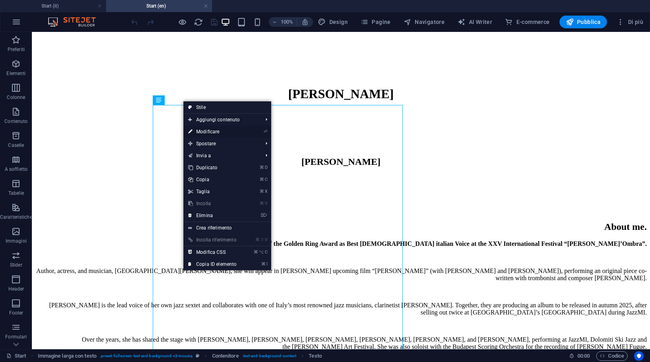
click at [210, 132] on link "⏎ Modificare" at bounding box center [213, 132] width 58 height 12
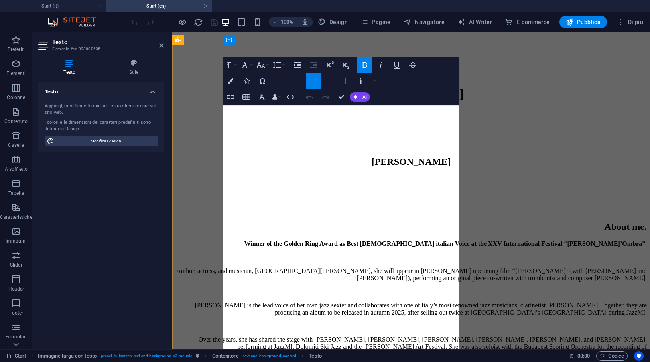
click at [442, 240] on strong "Winner of the Golden Ring Award as Best [DEMOGRAPHIC_DATA] italian Voice at the…" at bounding box center [446, 243] width 403 height 7
click at [408, 240] on strong "Winner of the Golden Ring Award as Best [DEMOGRAPHIC_DATA] italian Voice at the…" at bounding box center [446, 243] width 403 height 7
drag, startPoint x: 405, startPoint y: 120, endPoint x: 452, endPoint y: 120, distance: 47.5
click at [452, 240] on strong "Winner of the Golden Ring Award as Best [DEMOGRAPHIC_DATA] italian Voice at the…" at bounding box center [446, 243] width 403 height 7
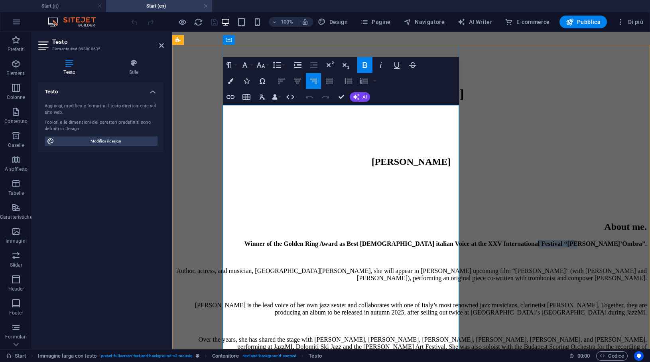
drag, startPoint x: 454, startPoint y: 120, endPoint x: 407, endPoint y: 118, distance: 47.1
click at [407, 240] on strong "Winner of the Golden Ring Award as Best [DEMOGRAPHIC_DATA] italian Voice at the…" at bounding box center [446, 243] width 403 height 7
click at [382, 67] on icon "button" at bounding box center [381, 65] width 10 height 10
drag, startPoint x: 286, startPoint y: 150, endPoint x: 327, endPoint y: 152, distance: 40.4
click at [327, 267] on p "Author, actress, and musician, [GEOGRAPHIC_DATA][PERSON_NAME], she will appear …" at bounding box center [412, 274] width 472 height 14
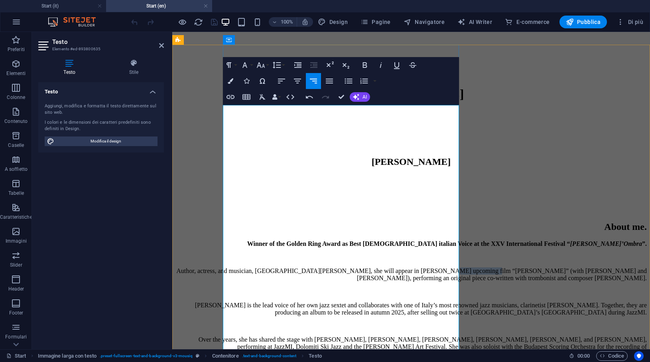
drag, startPoint x: 328, startPoint y: 152, endPoint x: 286, endPoint y: 148, distance: 41.6
click at [286, 267] on p "Author, actress, and musician, [GEOGRAPHIC_DATA][PERSON_NAME], she will appear …" at bounding box center [412, 274] width 472 height 14
click at [383, 62] on icon "button" at bounding box center [381, 65] width 10 height 10
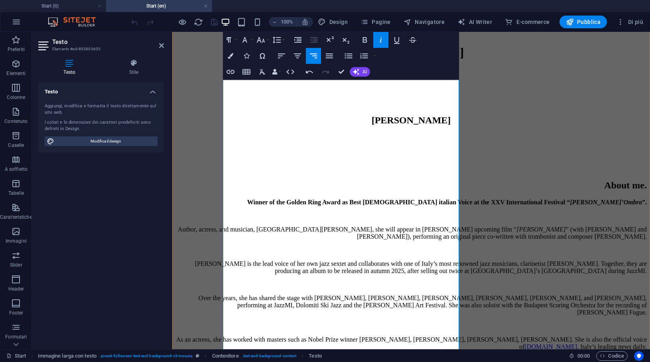
scroll to position [355, 0]
drag, startPoint x: 422, startPoint y: 293, endPoint x: 454, endPoint y: 300, distance: 32.7
click at [454, 356] on p "In [DATE] she will be on stage with [PERSON_NAME] in “La Forza del [PERSON_NAME…" at bounding box center [412, 359] width 472 height 7
click at [380, 37] on icon "button" at bounding box center [381, 40] width 10 height 10
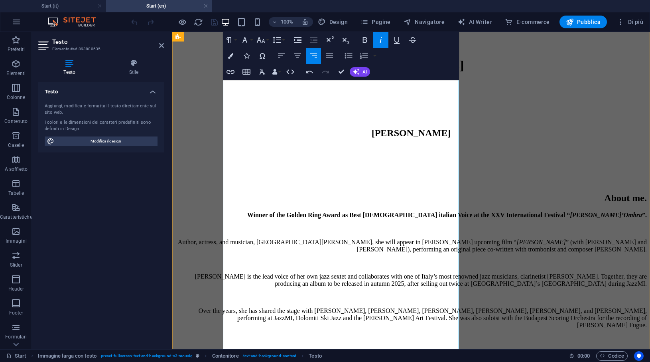
scroll to position [336, 0]
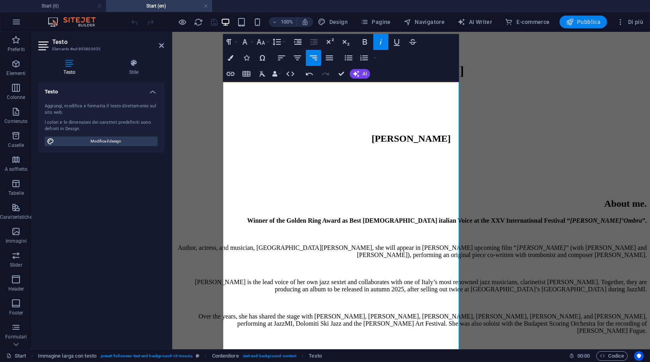
click at [584, 22] on span "Pubblica" at bounding box center [583, 22] width 35 height 8
